Goal: Task Accomplishment & Management: Use online tool/utility

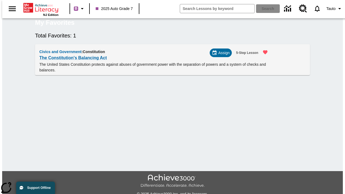
click at [223, 56] on span "Assign" at bounding box center [223, 53] width 11 height 6
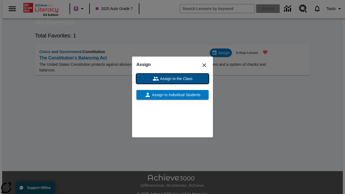
click at [172, 79] on span "Assign to the Class" at bounding box center [175, 79] width 33 height 6
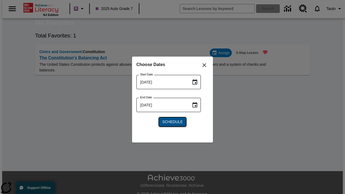
click at [172, 122] on span "Schedule" at bounding box center [172, 122] width 20 height 6
